Goal: Navigation & Orientation: Find specific page/section

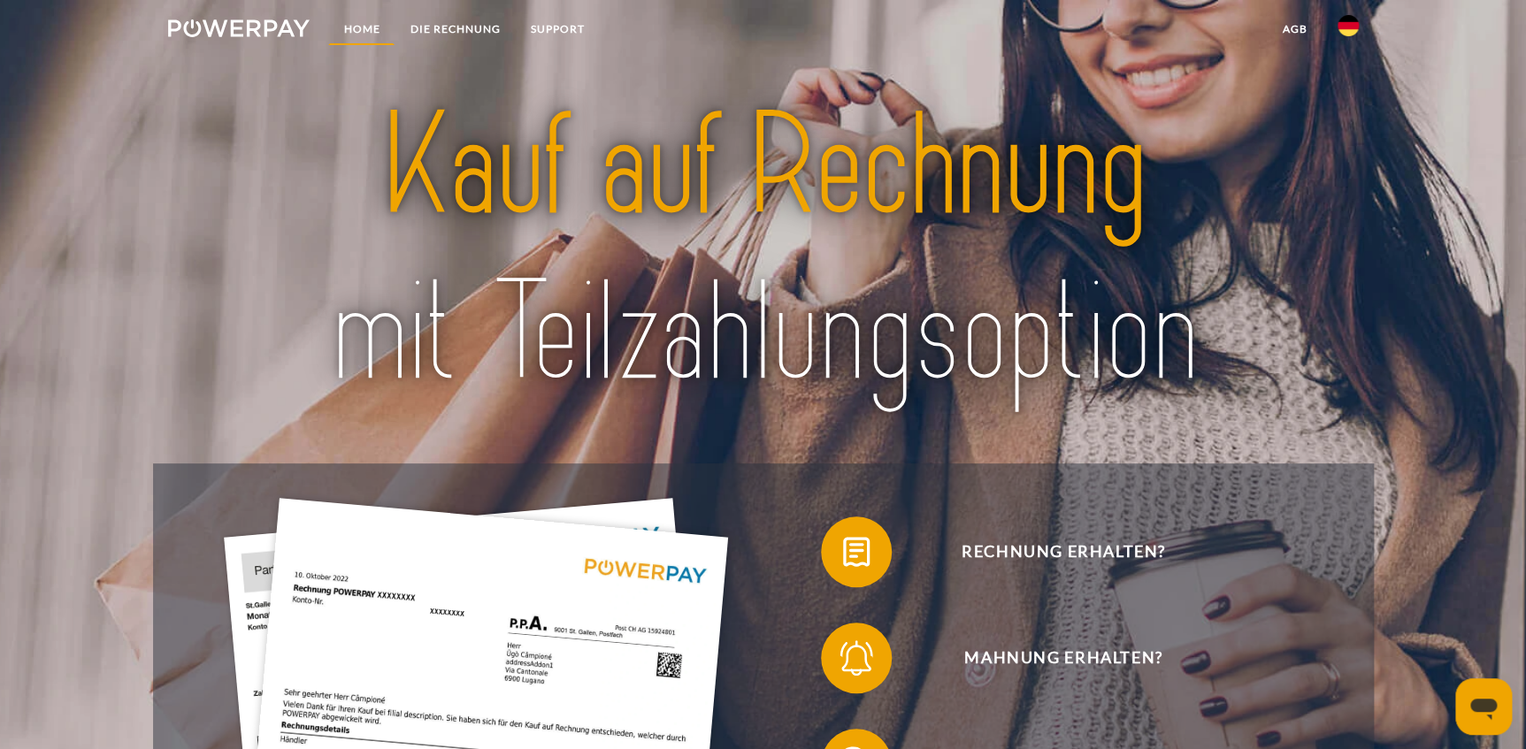
click at [357, 31] on link "Home" at bounding box center [361, 29] width 66 height 32
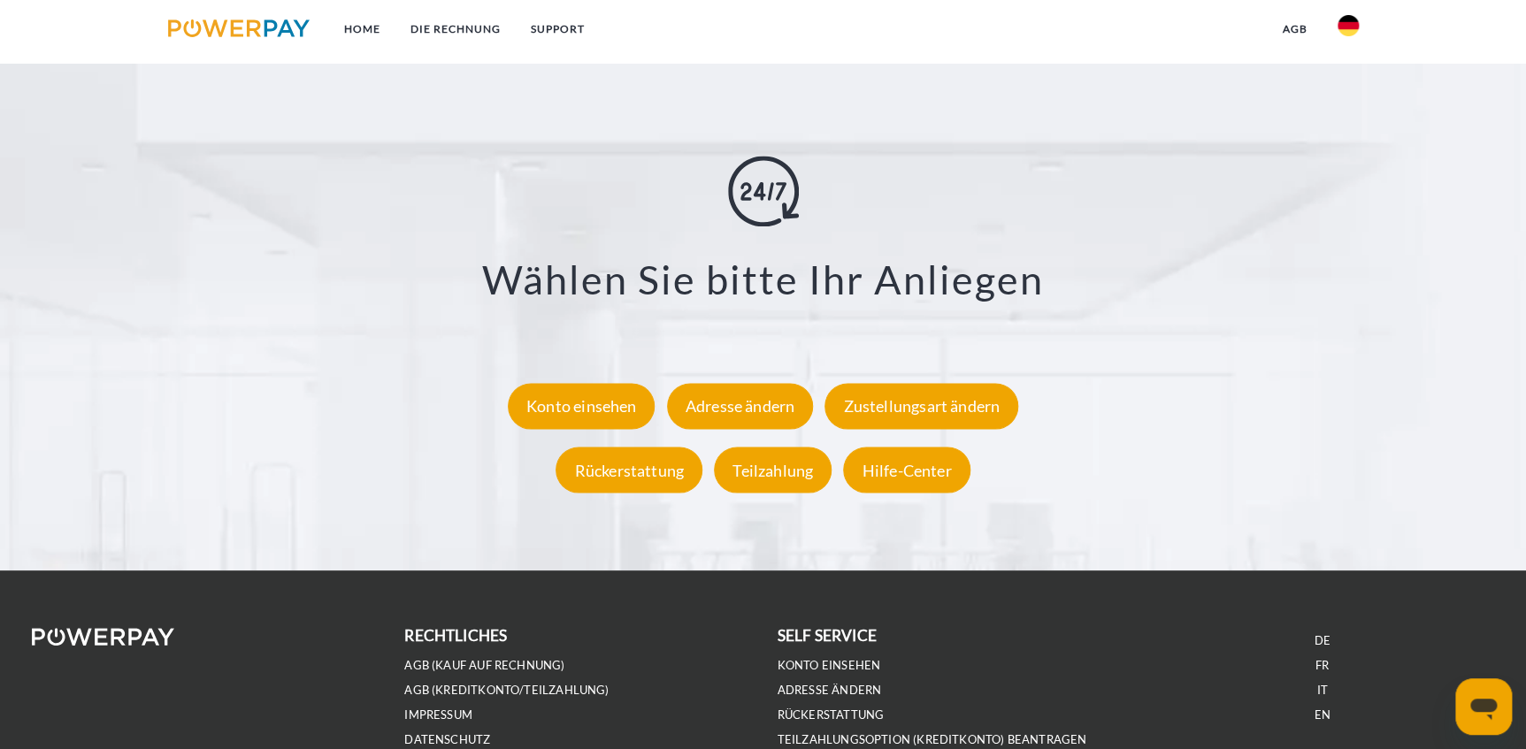
scroll to position [3377, 0]
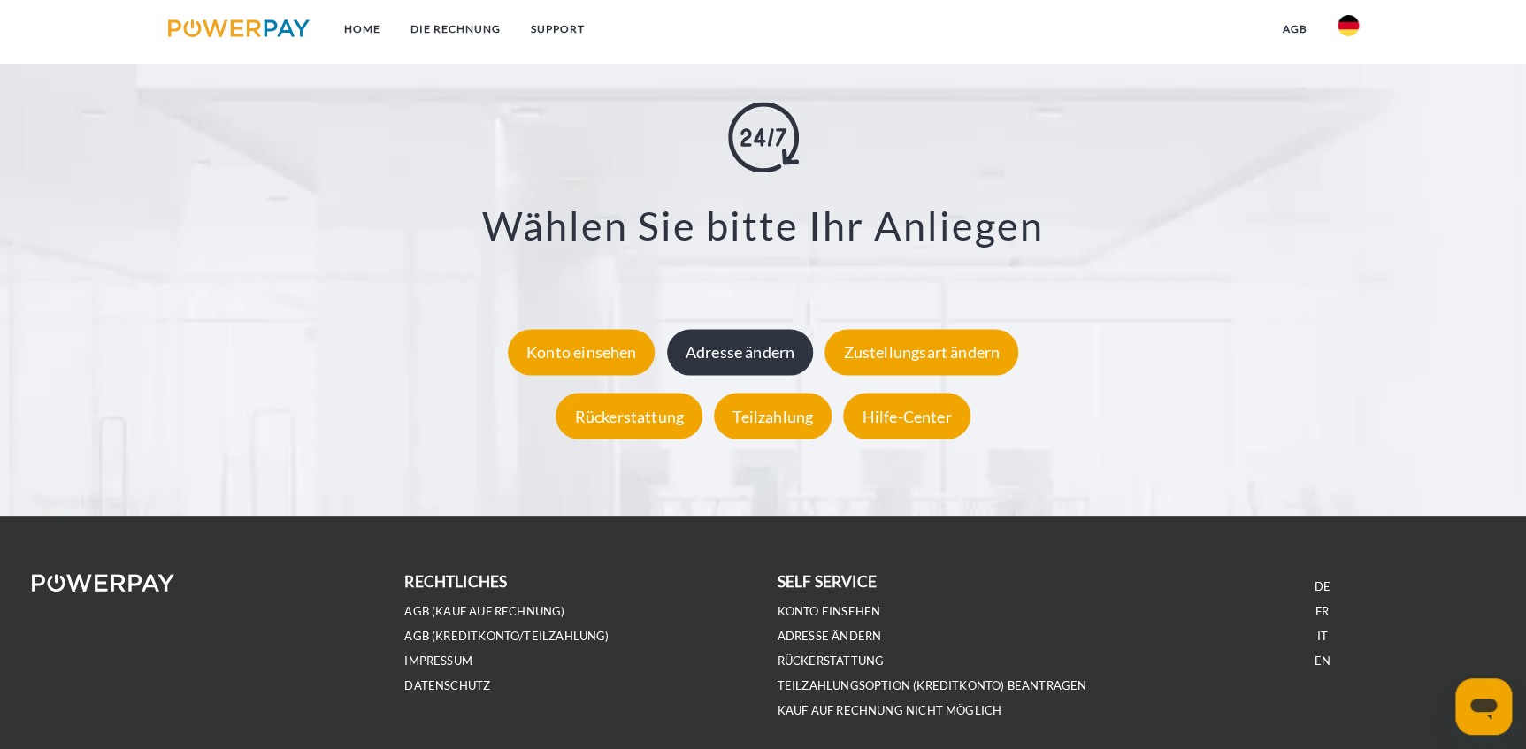
click at [719, 355] on div "Adresse ändern" at bounding box center [740, 352] width 147 height 46
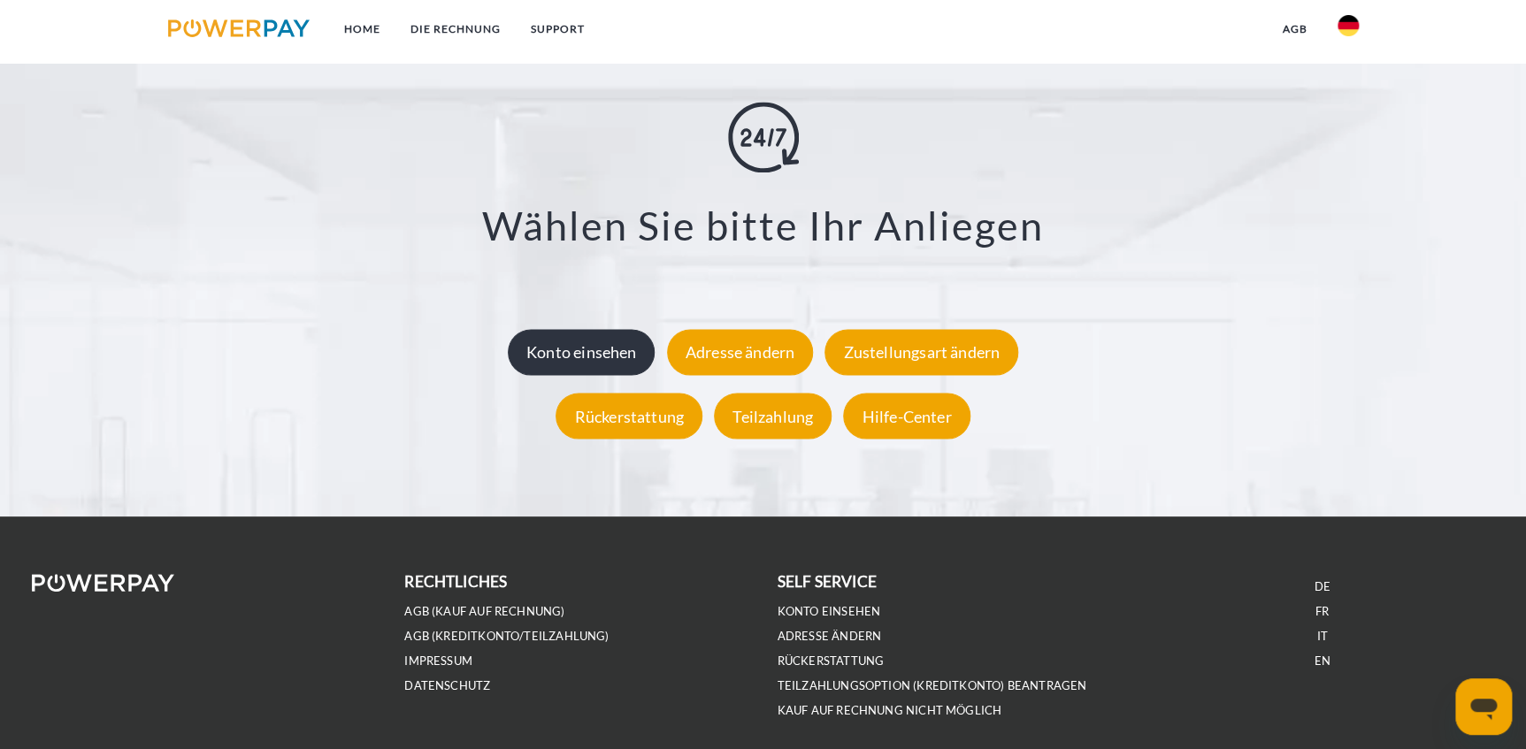
click at [561, 354] on div "Konto einsehen" at bounding box center [582, 352] width 148 height 46
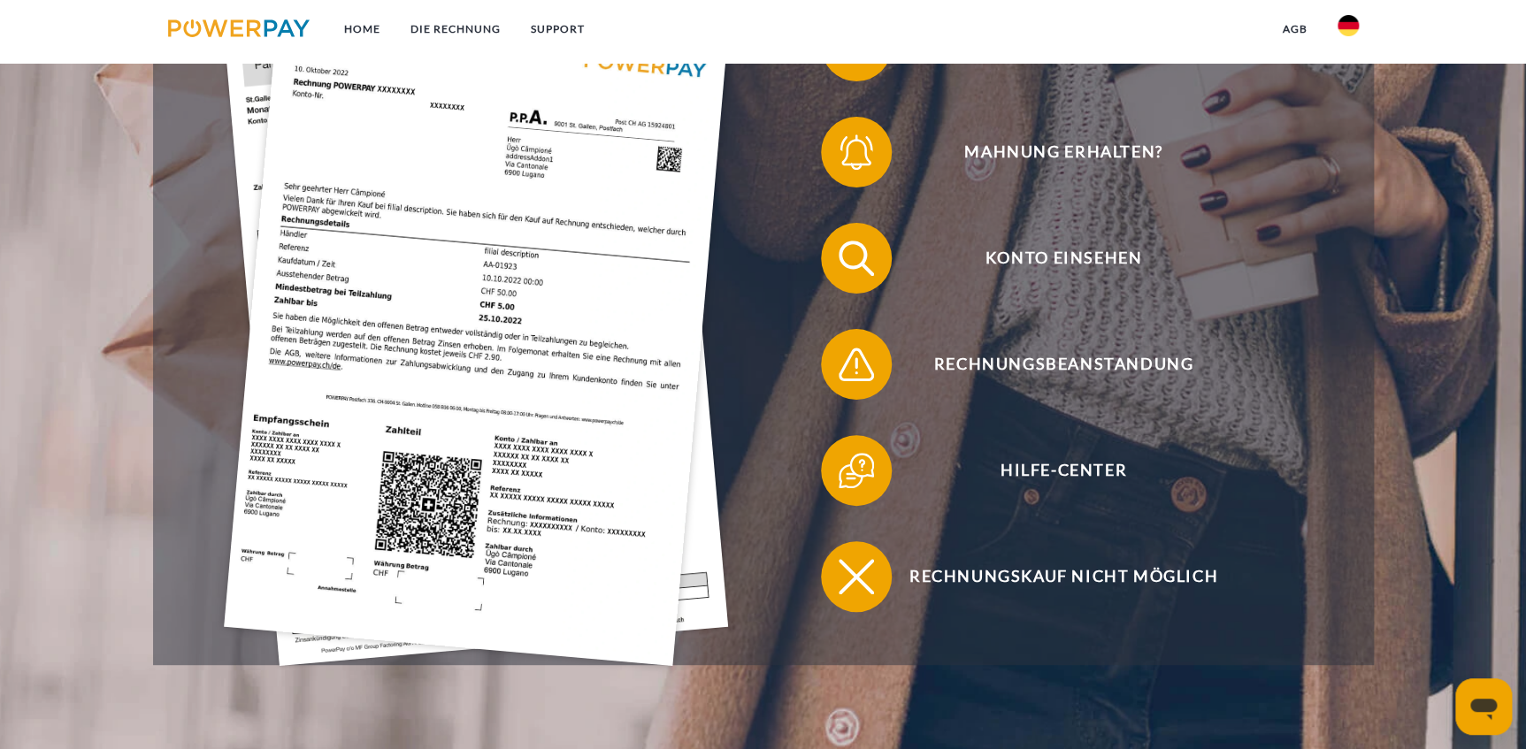
scroll to position [589, 0]
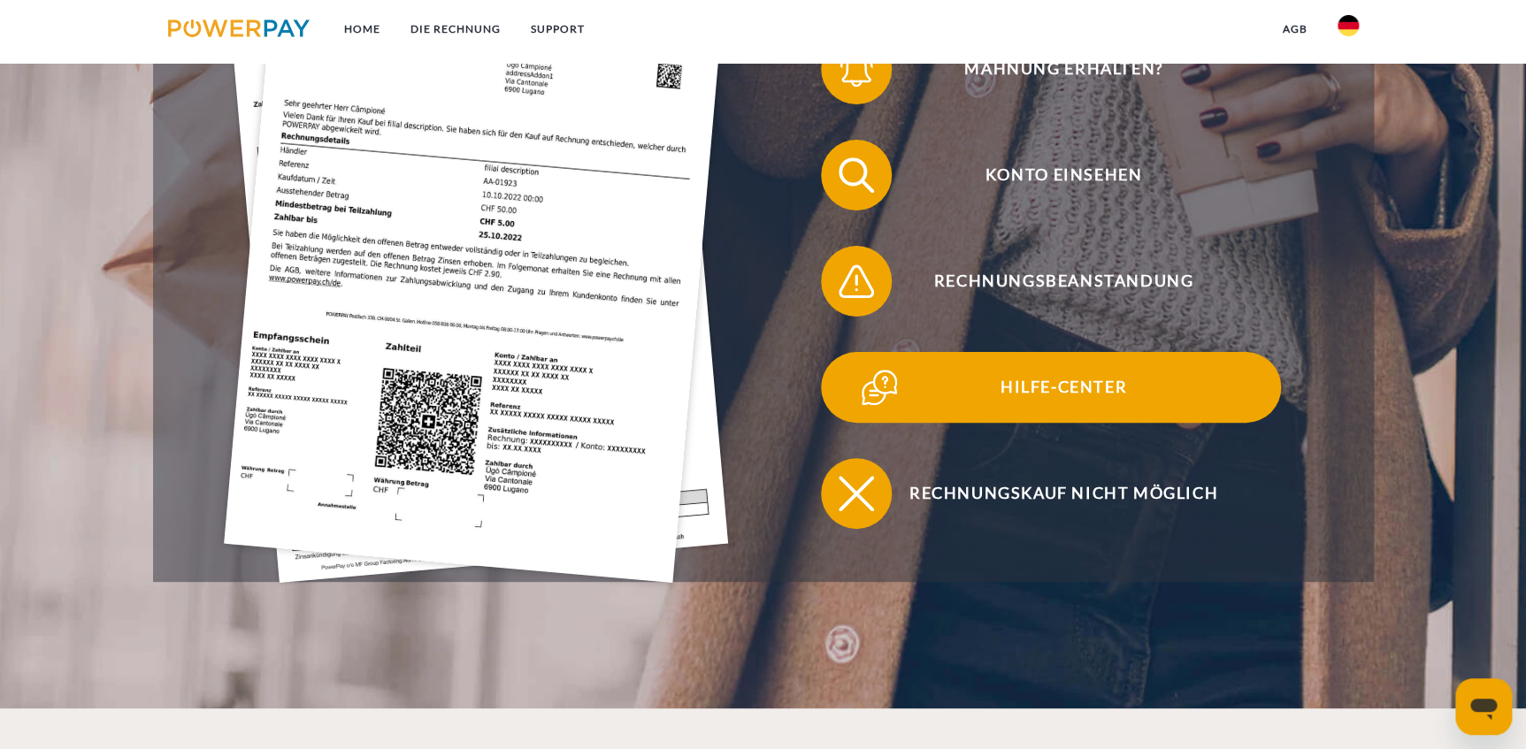
click at [1012, 397] on span "Hilfe-Center" at bounding box center [1062, 387] width 433 height 71
